Goal: Find specific page/section: Find specific page/section

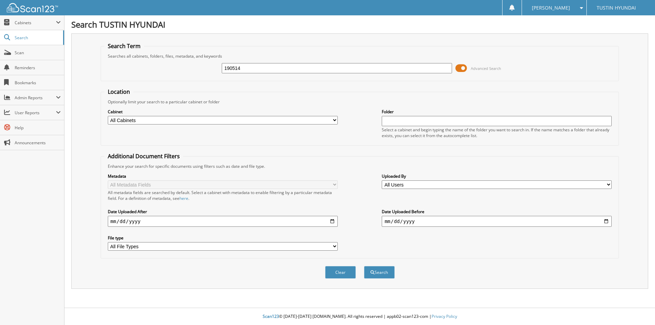
type input "190514"
click at [364, 266] on button "Search" at bounding box center [379, 272] width 31 height 13
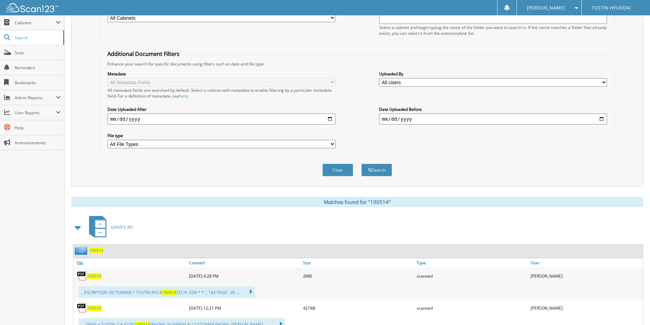
scroll to position [171, 0]
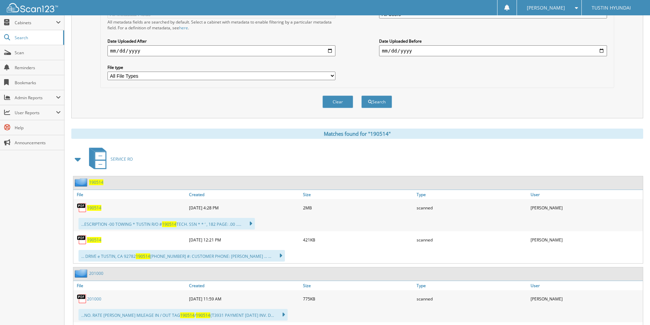
click at [99, 209] on span "190514" at bounding box center [94, 208] width 14 height 6
click at [26, 54] on span "Scan" at bounding box center [38, 53] width 46 height 6
